Goal: Navigation & Orientation: Find specific page/section

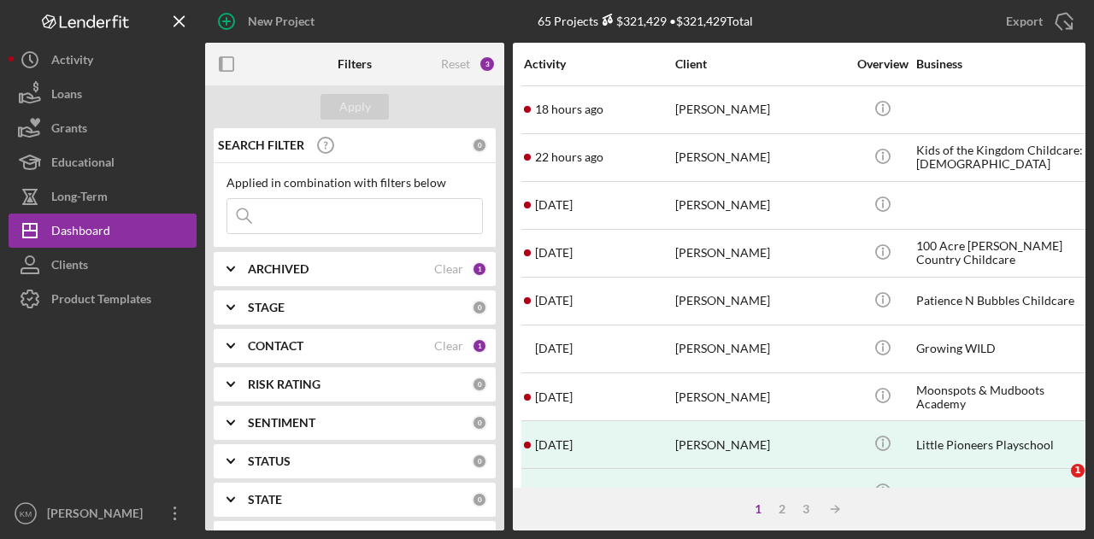
click at [607, 107] on div "18 hours ago [PERSON_NAME]" at bounding box center [599, 109] width 150 height 45
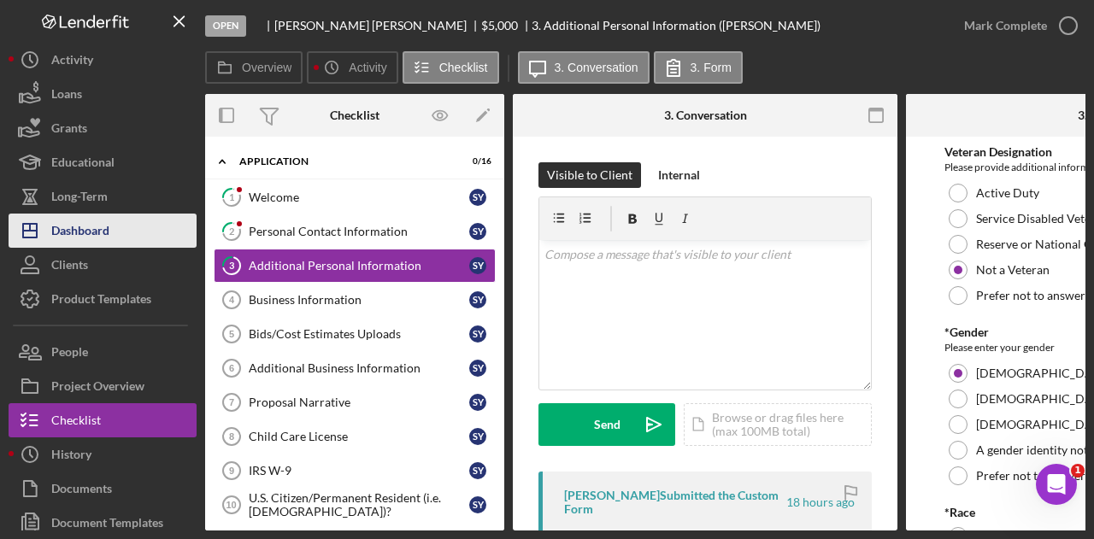
click at [116, 225] on button "Icon/Dashboard Dashboard" at bounding box center [103, 231] width 188 height 34
